Goal: Transaction & Acquisition: Subscribe to service/newsletter

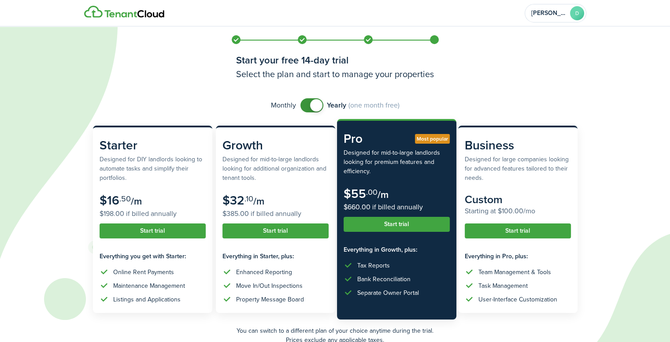
scroll to position [111, 0]
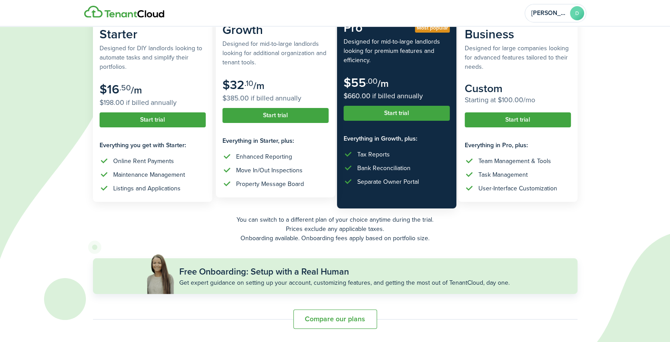
click at [275, 116] on button "Start trial" at bounding box center [275, 115] width 106 height 15
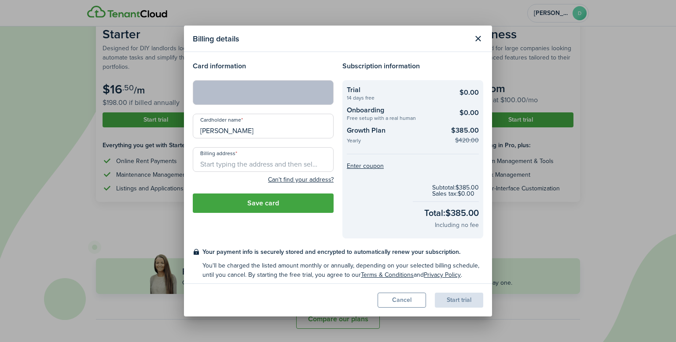
click at [249, 162] on input "Billing address" at bounding box center [263, 159] width 141 height 25
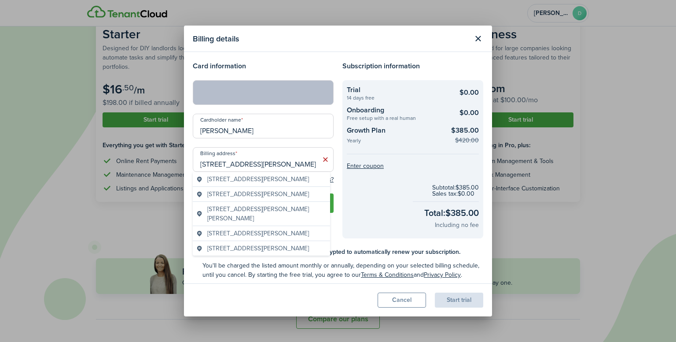
click at [304, 178] on span "507 Hitchcock Street, Baraboo, WI, USA" at bounding box center [258, 178] width 102 height 9
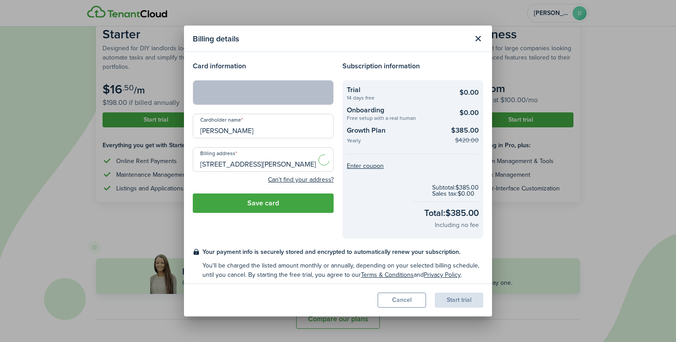
type input "507 Hitchcock St, Baraboo, WI 53913, USA"
click at [267, 201] on button "Save card" at bounding box center [263, 202] width 141 height 19
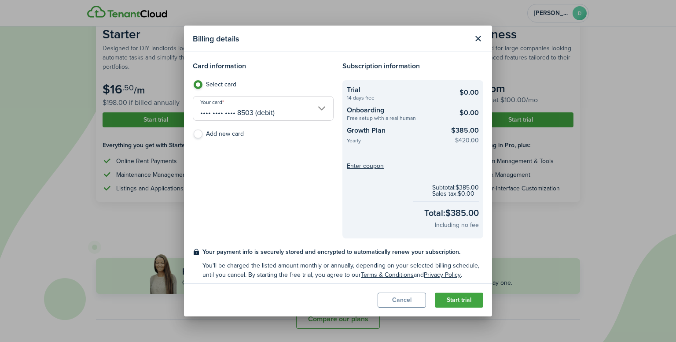
click at [399, 301] on button "Cancel" at bounding box center [402, 299] width 48 height 15
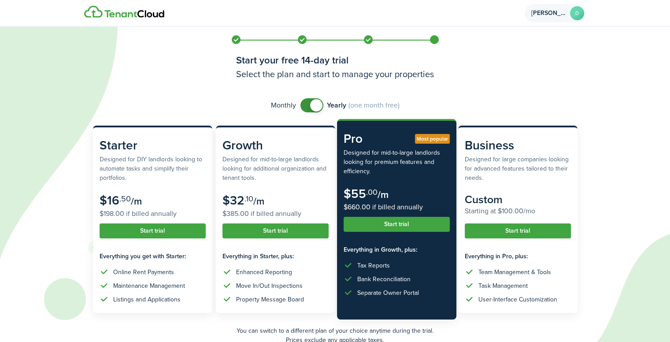
click at [557, 7] on account-user-avatar "Debra D" at bounding box center [555, 13] width 62 height 18
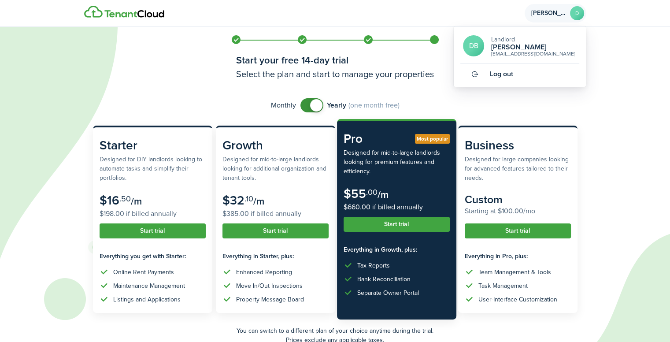
click at [518, 52] on div "aspiresalonsuites@gmail.com" at bounding box center [533, 53] width 84 height 5
click at [480, 50] on avatar-text "DB" at bounding box center [473, 45] width 21 height 21
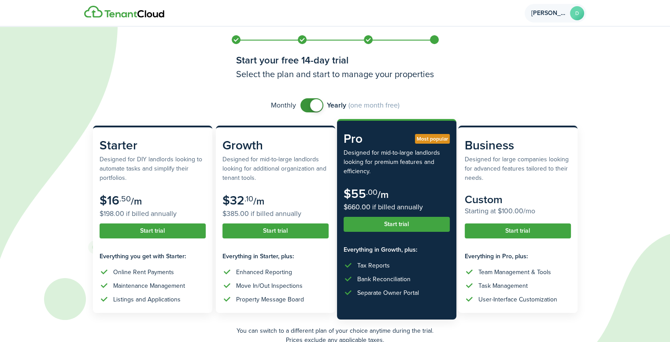
click at [620, 106] on auth-bg at bounding box center [335, 171] width 670 height 342
click at [552, 15] on span "[PERSON_NAME]" at bounding box center [548, 13] width 35 height 6
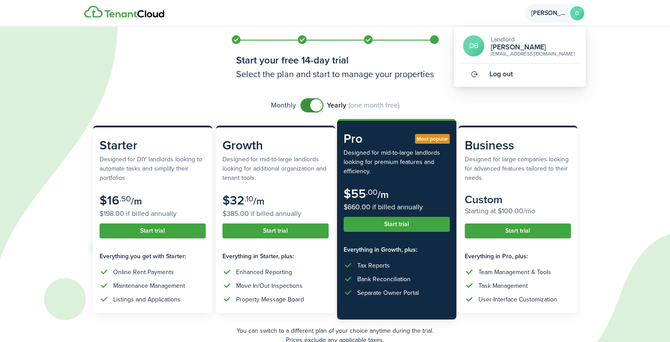
click at [552, 15] on span "[PERSON_NAME]" at bounding box center [548, 13] width 35 height 6
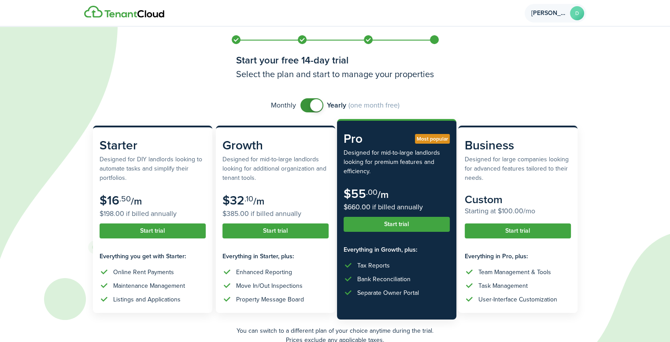
click at [552, 15] on span "[PERSON_NAME]" at bounding box center [548, 13] width 35 height 6
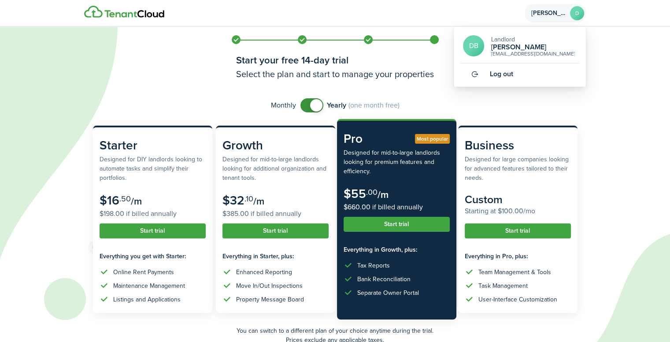
click at [512, 43] on h2 "[PERSON_NAME]" at bounding box center [533, 47] width 84 height 8
click at [506, 71] on span "Log out" at bounding box center [500, 74] width 23 height 8
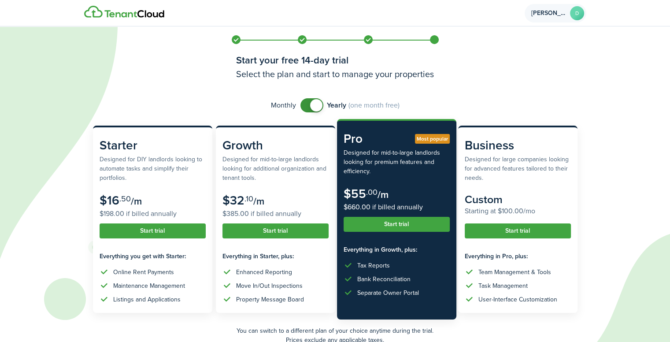
click at [553, 12] on span "[PERSON_NAME]" at bounding box center [548, 13] width 35 height 6
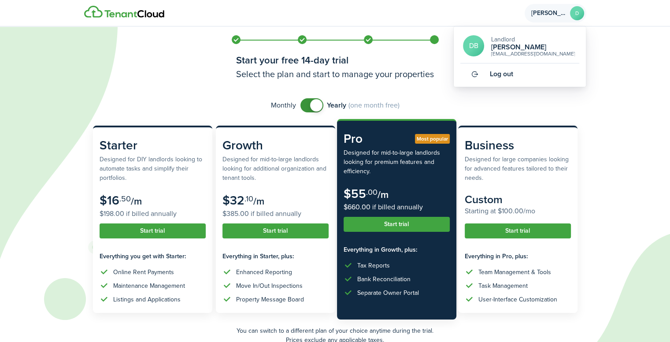
click at [477, 47] on avatar-text "DB" at bounding box center [473, 45] width 21 height 21
click at [576, 12] on avatar-text "D" at bounding box center [577, 13] width 14 height 14
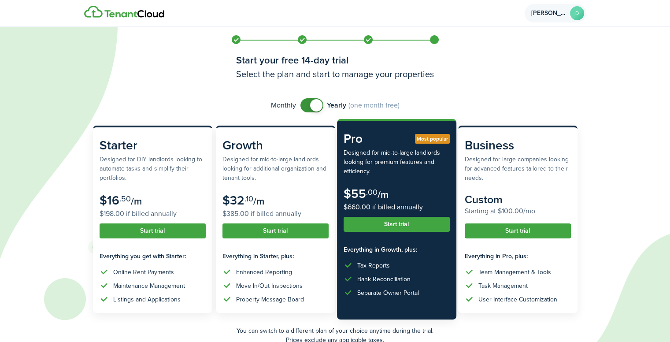
click at [576, 12] on avatar-text "D" at bounding box center [577, 13] width 14 height 14
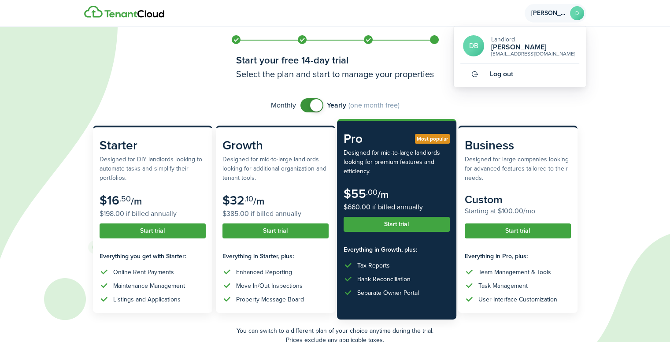
click at [500, 70] on span "Log out" at bounding box center [500, 74] width 23 height 8
